Goal: Information Seeking & Learning: Learn about a topic

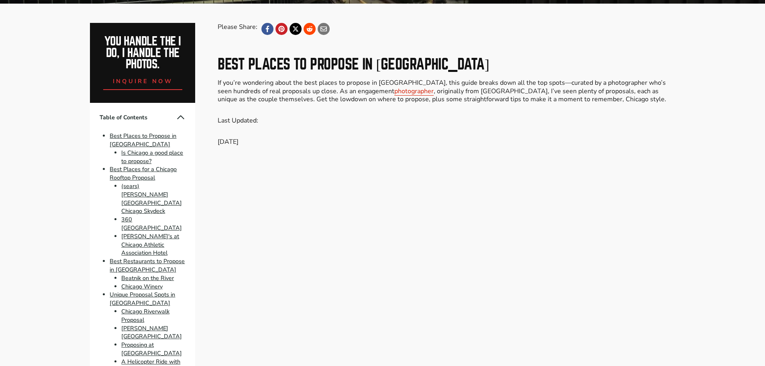
scroll to position [281, 0]
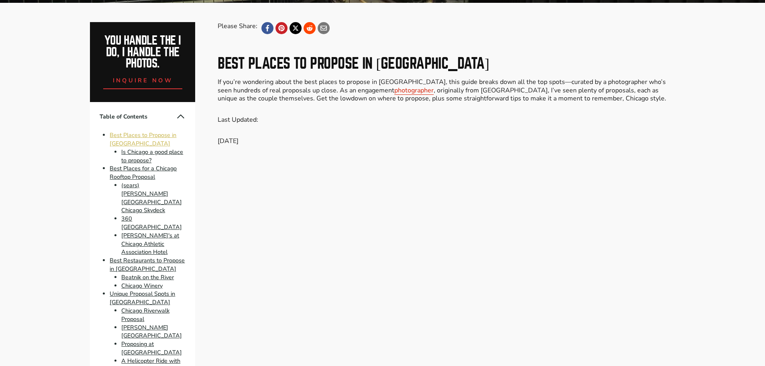
click at [143, 138] on link "Best Places to Propose in [GEOGRAPHIC_DATA]" at bounding box center [143, 139] width 67 height 16
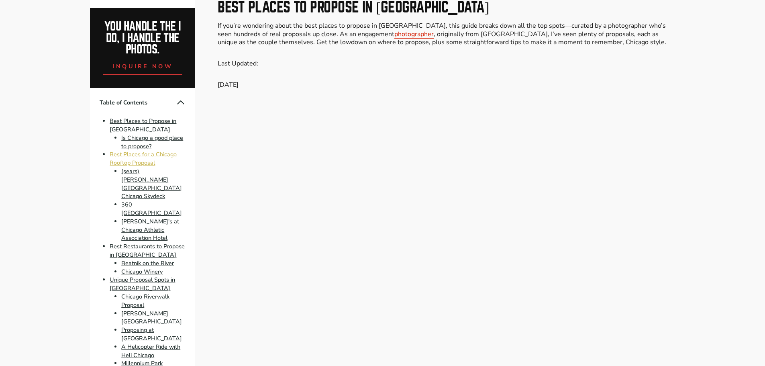
click at [165, 156] on link "Best Places for a Chicago Rooftop Proposal" at bounding box center [143, 159] width 67 height 16
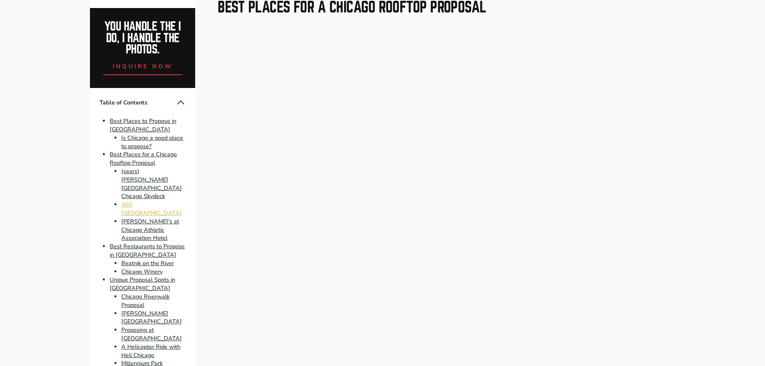
click at [145, 200] on link "360 [GEOGRAPHIC_DATA]" at bounding box center [151, 208] width 61 height 16
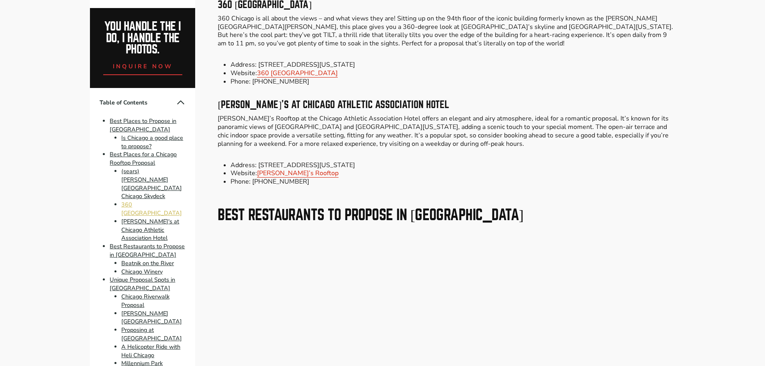
click at [145, 200] on link "360 [GEOGRAPHIC_DATA]" at bounding box center [151, 208] width 61 height 16
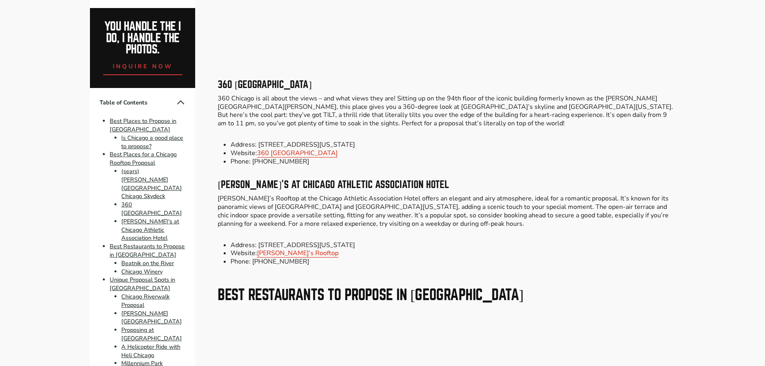
scroll to position [1863, 0]
click at [269, 157] on link "360 [GEOGRAPHIC_DATA]" at bounding box center [297, 153] width 81 height 9
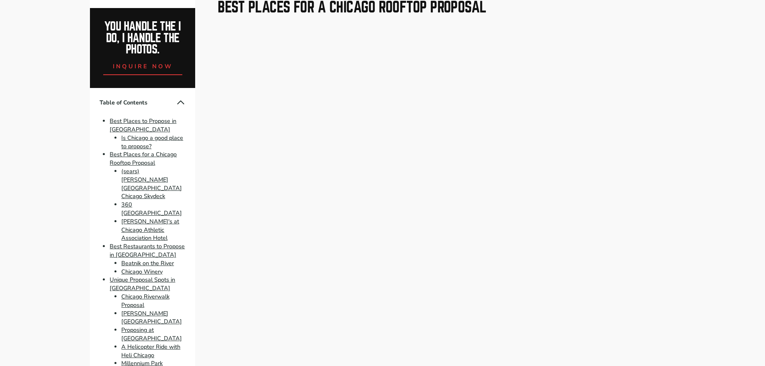
scroll to position [337, 0]
